Goal: Task Accomplishment & Management: Use online tool/utility

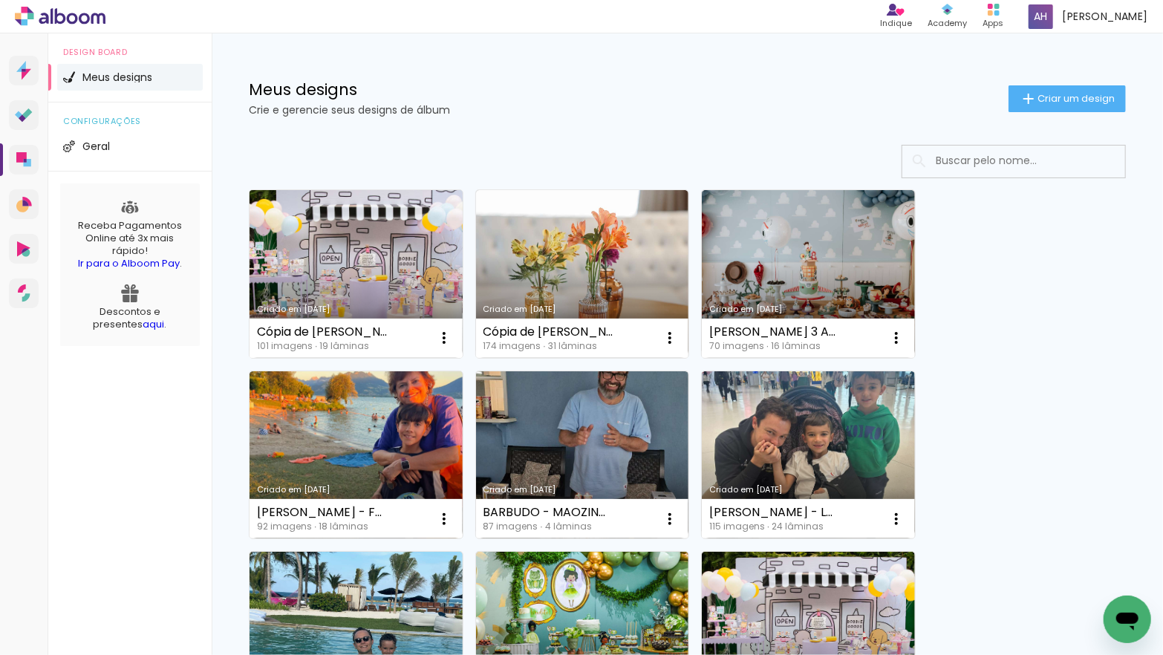
click at [333, 241] on link "Criado em [DATE]" at bounding box center [355, 274] width 213 height 168
